Goal: Task Accomplishment & Management: Use online tool/utility

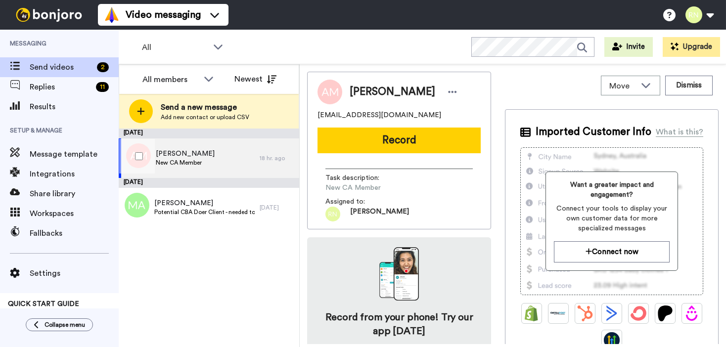
click at [210, 158] on div "[PERSON_NAME] New CA Member" at bounding box center [189, 159] width 141 height 40
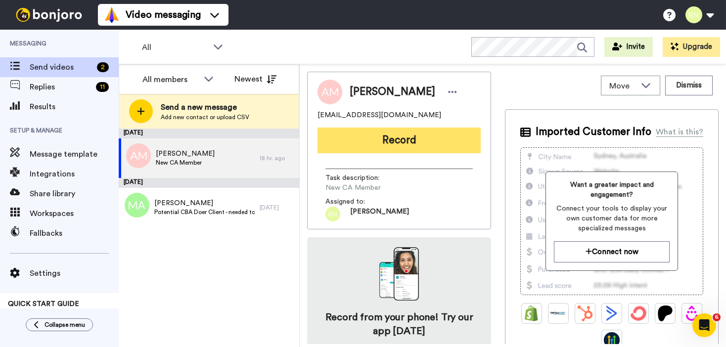
click at [382, 132] on button "Record" at bounding box center [399, 141] width 163 height 26
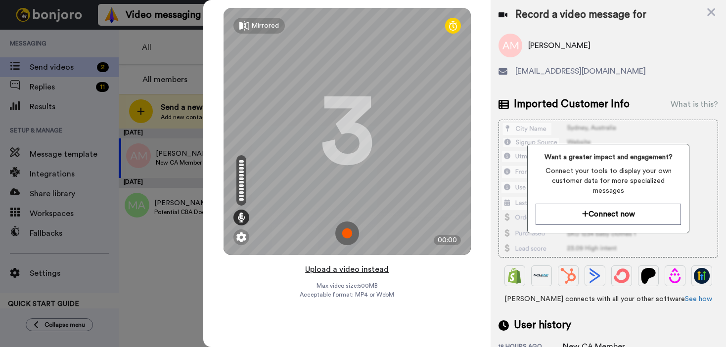
click at [349, 272] on button "Upload a video instead" at bounding box center [347, 269] width 90 height 13
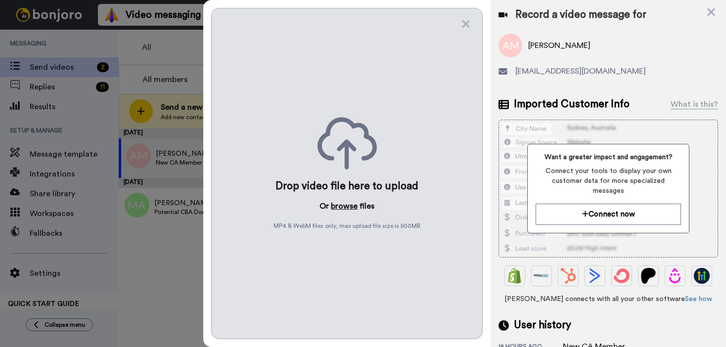
click at [347, 209] on button "browse" at bounding box center [344, 206] width 27 height 12
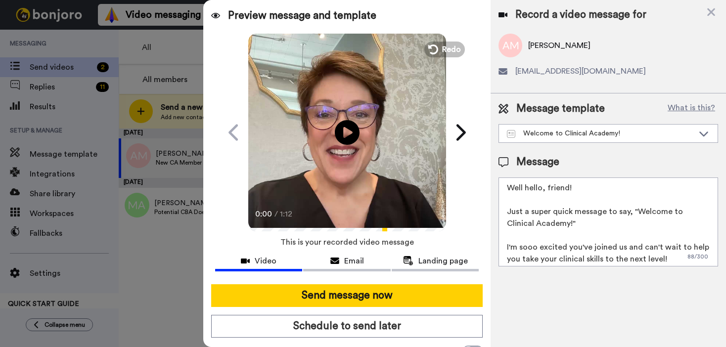
scroll to position [38, 0]
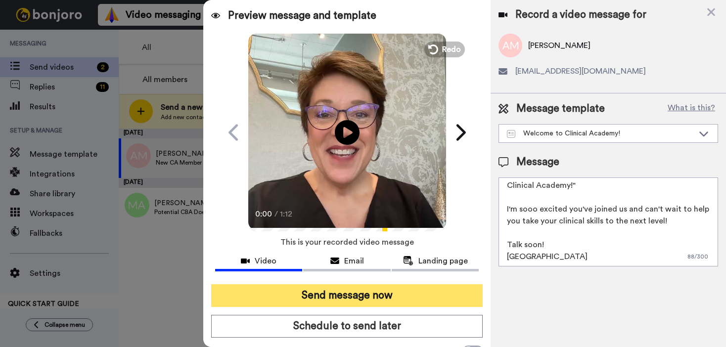
click at [354, 294] on button "Send message now" at bounding box center [347, 295] width 272 height 23
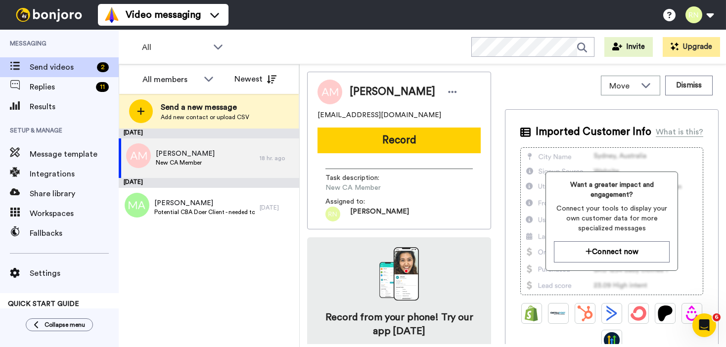
scroll to position [0, 0]
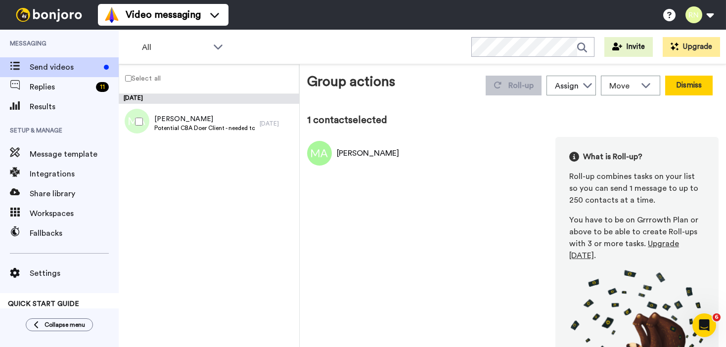
click at [668, 80] on button "Dismiss" at bounding box center [688, 86] width 47 height 20
